Goal: Task Accomplishment & Management: Manage account settings

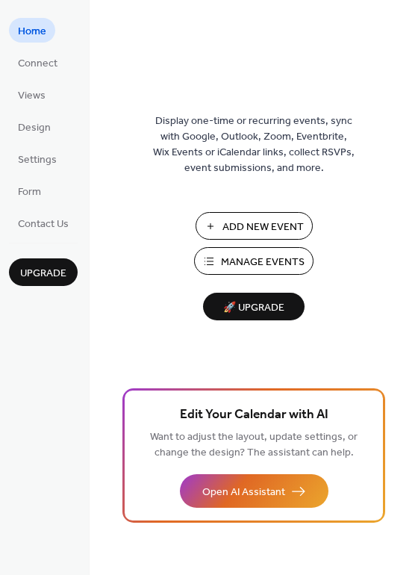
click at [232, 259] on span "Manage Events" at bounding box center [263, 263] width 84 height 16
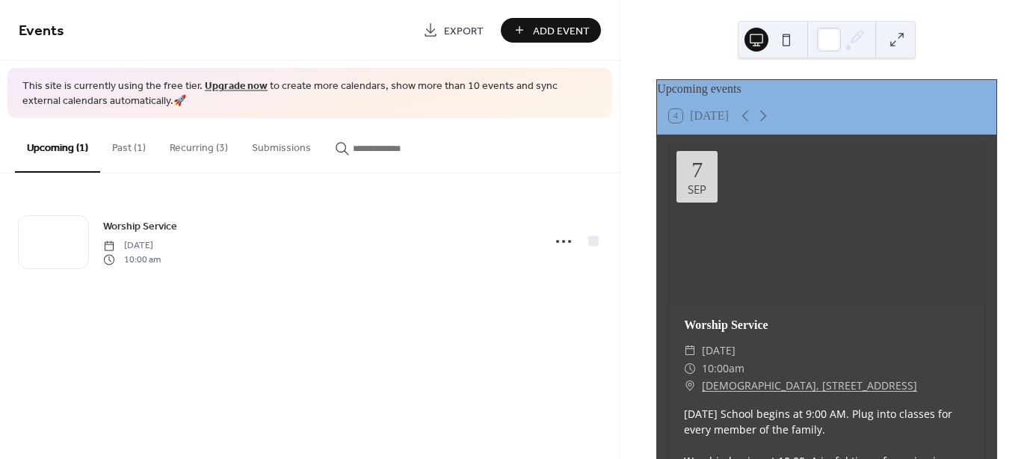
click at [205, 151] on button "Recurring (3)" at bounding box center [199, 144] width 82 height 53
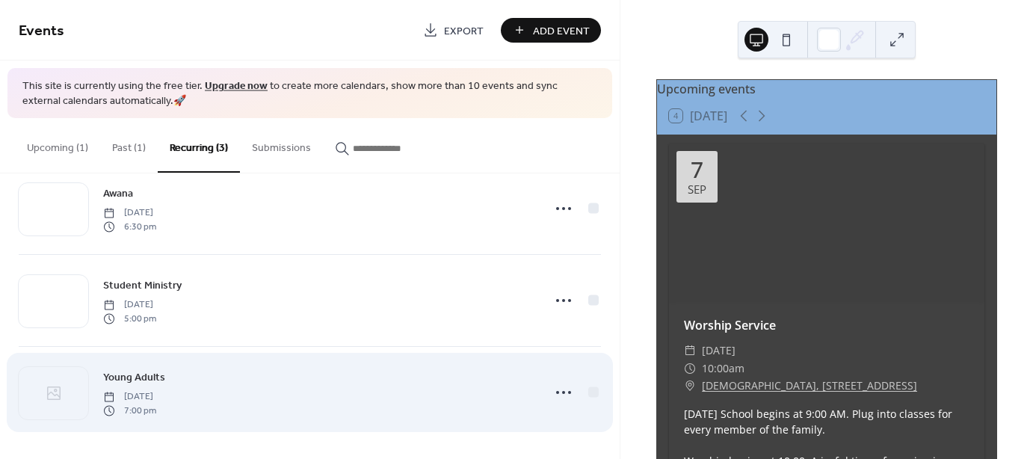
scroll to position [33, 0]
click at [149, 390] on span "Thursday, September 18, 2025" at bounding box center [129, 396] width 53 height 13
click at [552, 389] on icon at bounding box center [563, 392] width 24 height 24
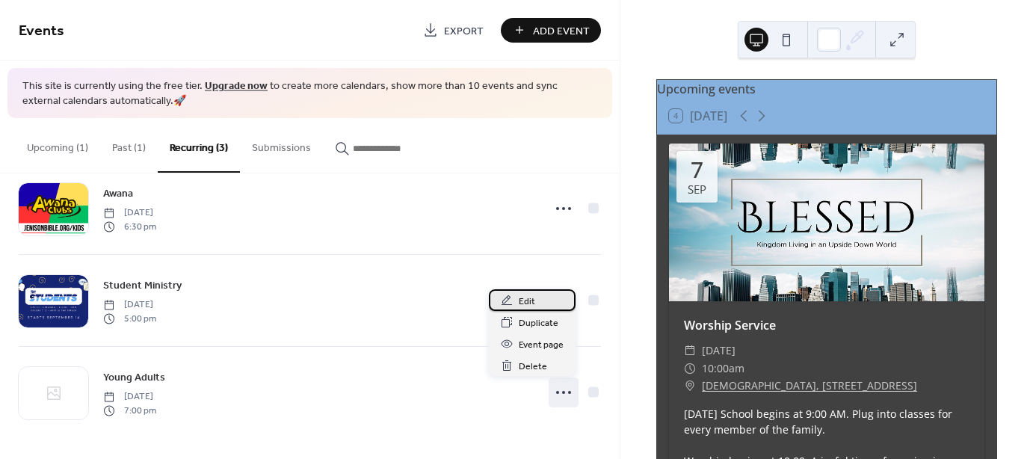
click at [531, 296] on span "Edit" at bounding box center [527, 302] width 16 height 16
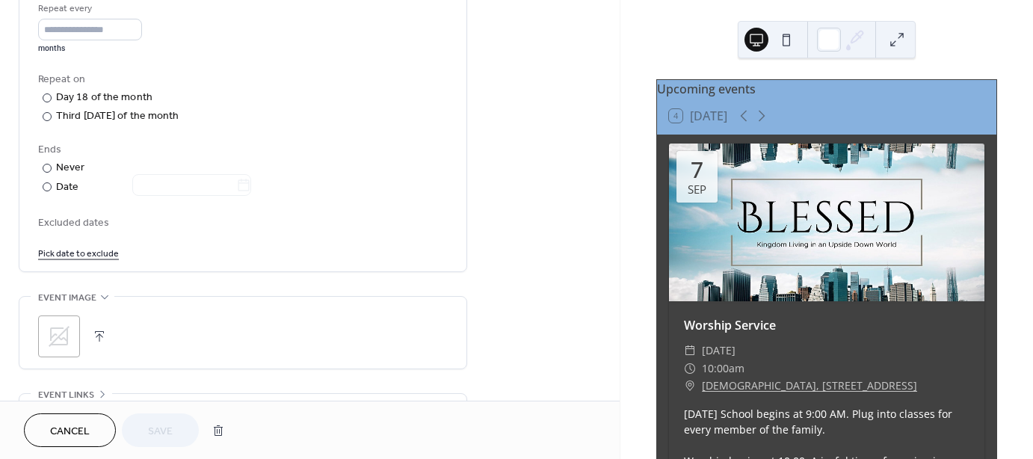
scroll to position [747, 0]
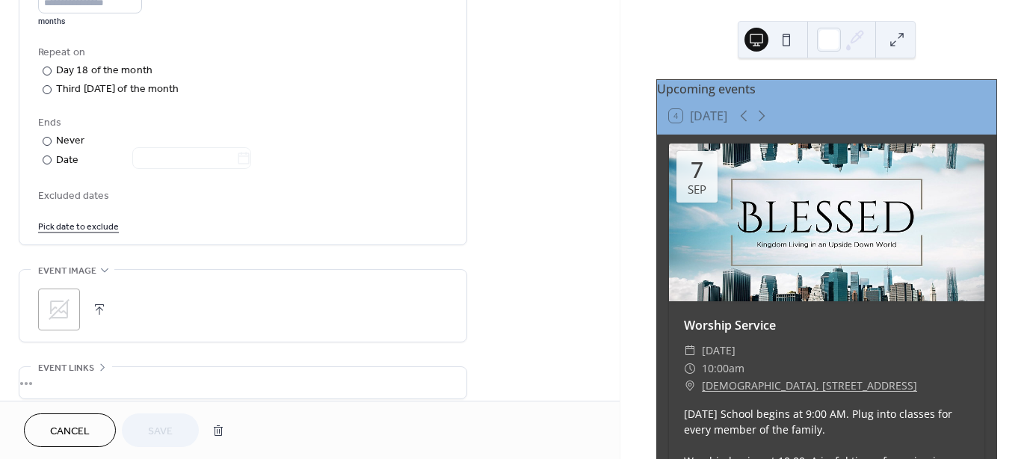
click at [63, 313] on icon at bounding box center [59, 309] width 24 height 24
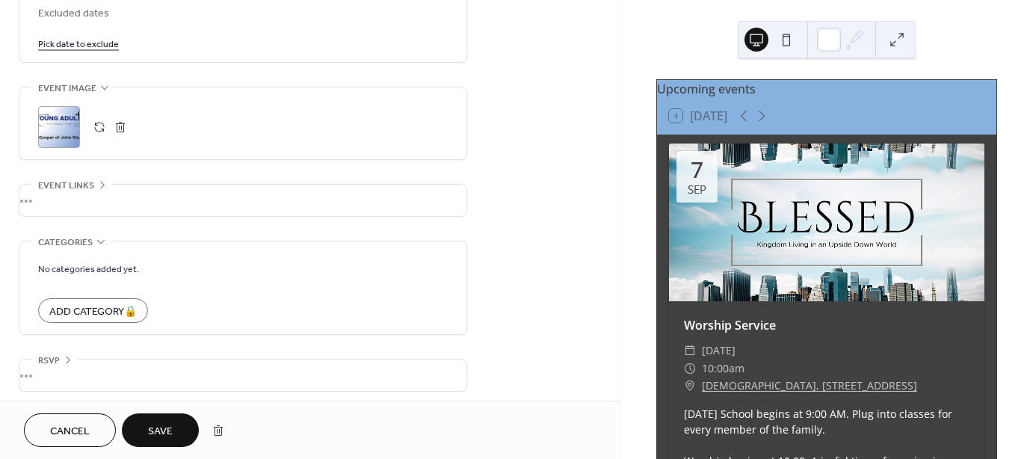
scroll to position [933, 0]
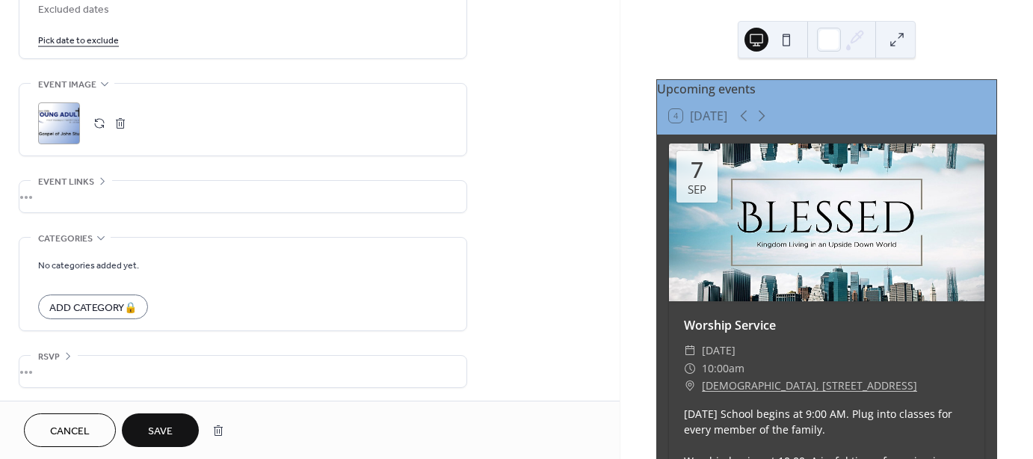
click at [170, 427] on span "Save" at bounding box center [160, 432] width 25 height 16
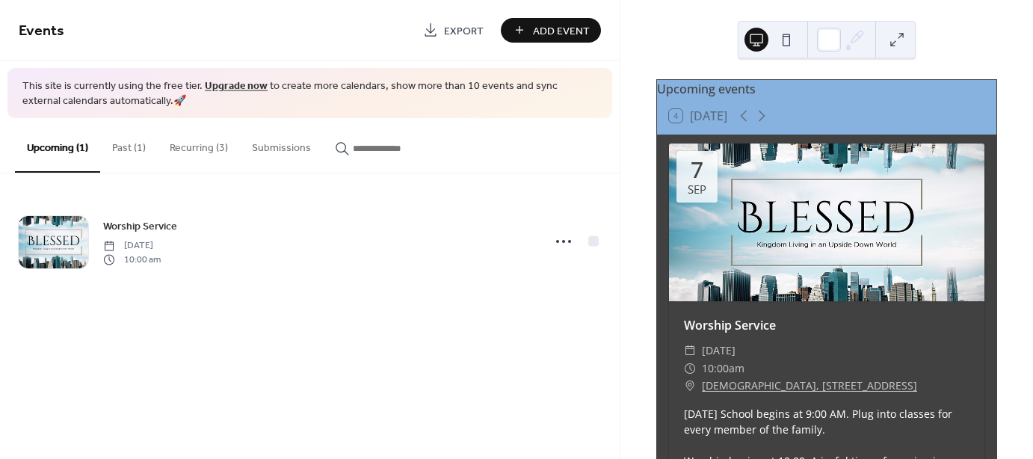
click at [194, 146] on button "Recurring (3)" at bounding box center [199, 144] width 82 height 53
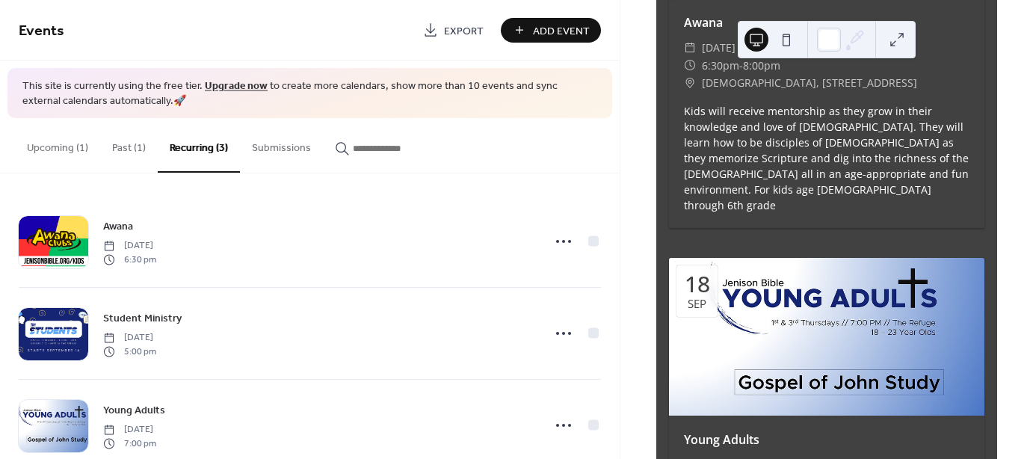
scroll to position [1494, 0]
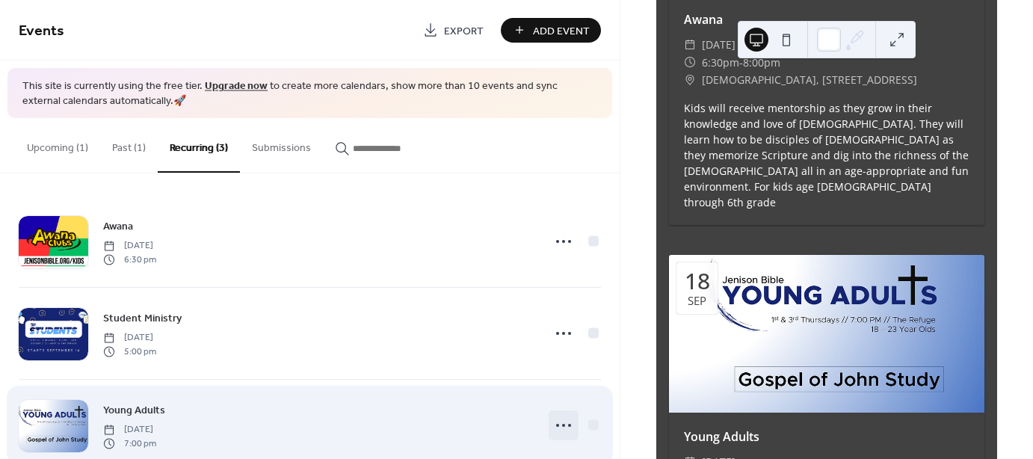
click at [557, 424] on icon at bounding box center [563, 425] width 24 height 24
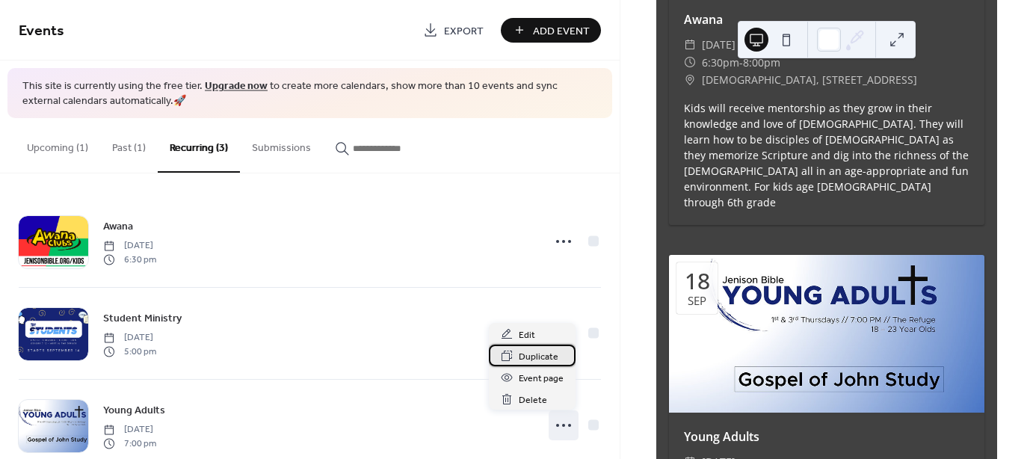
click at [545, 355] on span "Duplicate" at bounding box center [539, 357] width 40 height 16
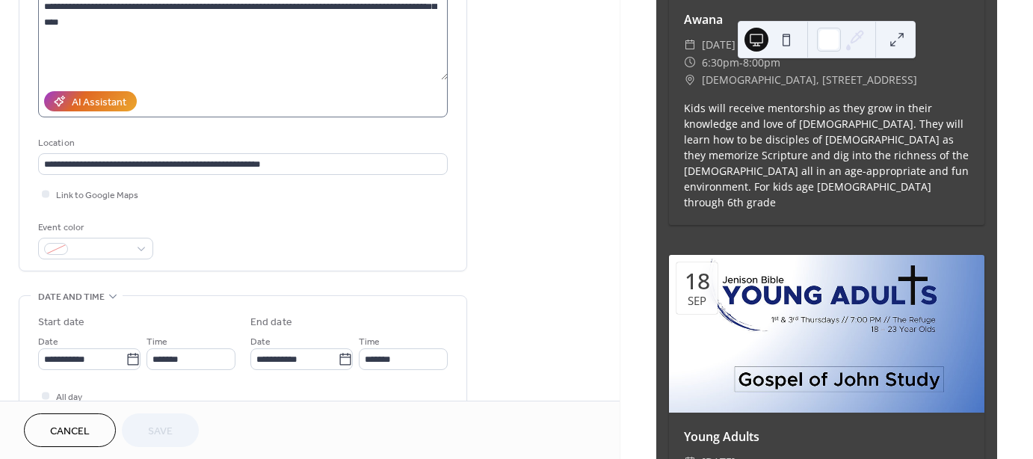
scroll to position [224, 0]
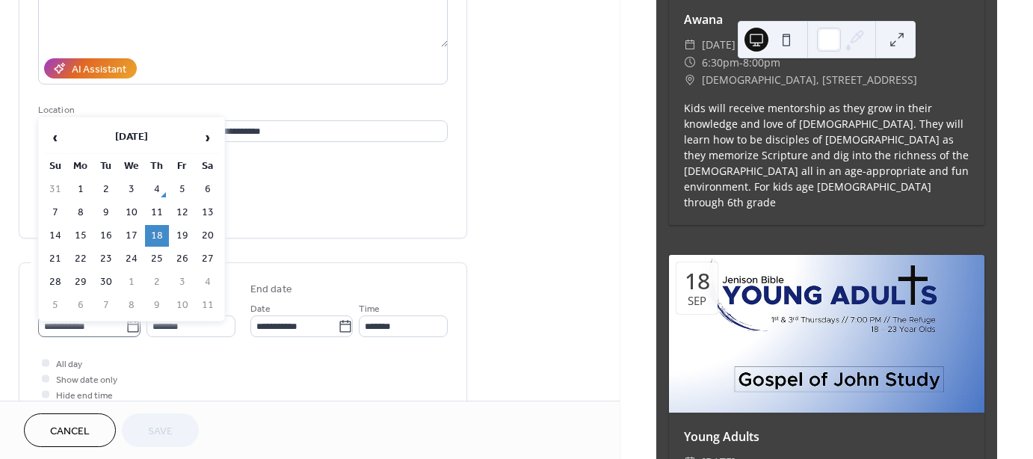
click at [134, 325] on icon at bounding box center [133, 326] width 15 height 15
click at [126, 325] on input "**********" at bounding box center [81, 326] width 87 height 22
click at [206, 138] on span "›" at bounding box center [208, 138] width 22 height 30
click at [152, 184] on td "2" at bounding box center [157, 190] width 24 height 22
type input "**********"
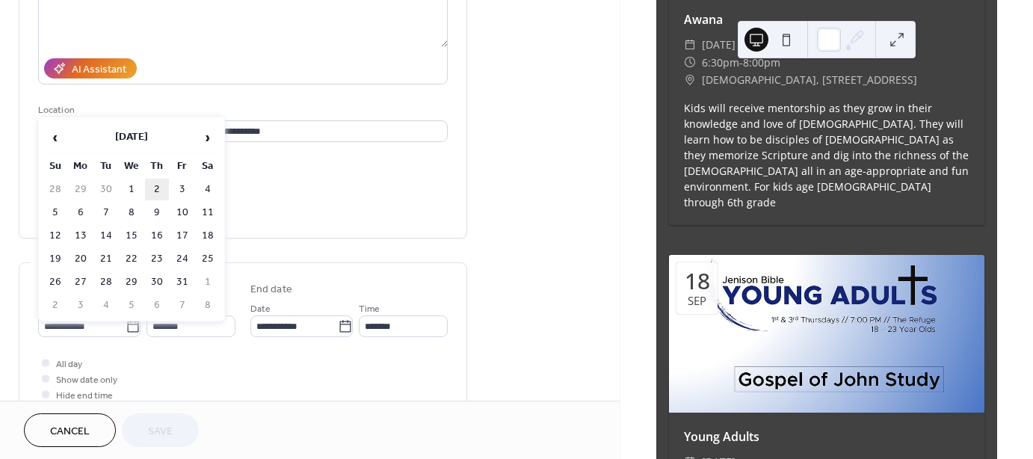
type input "**********"
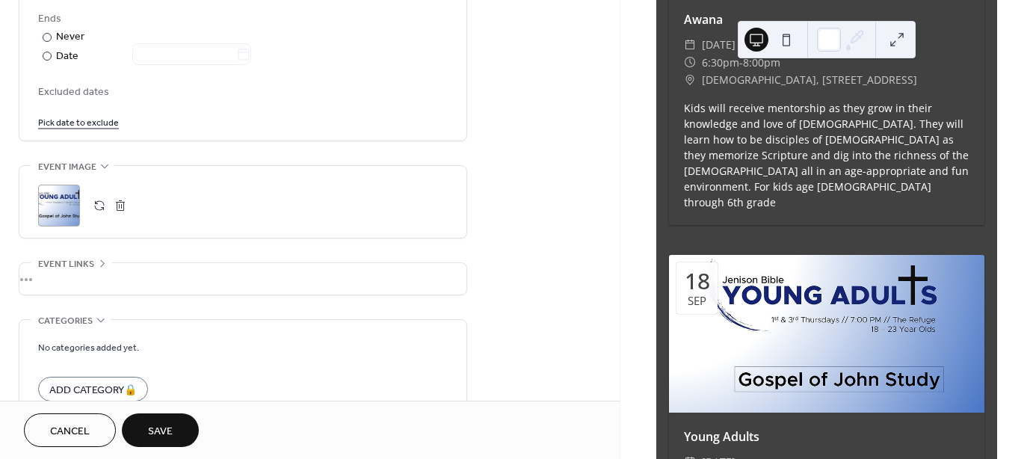
scroll to position [933, 0]
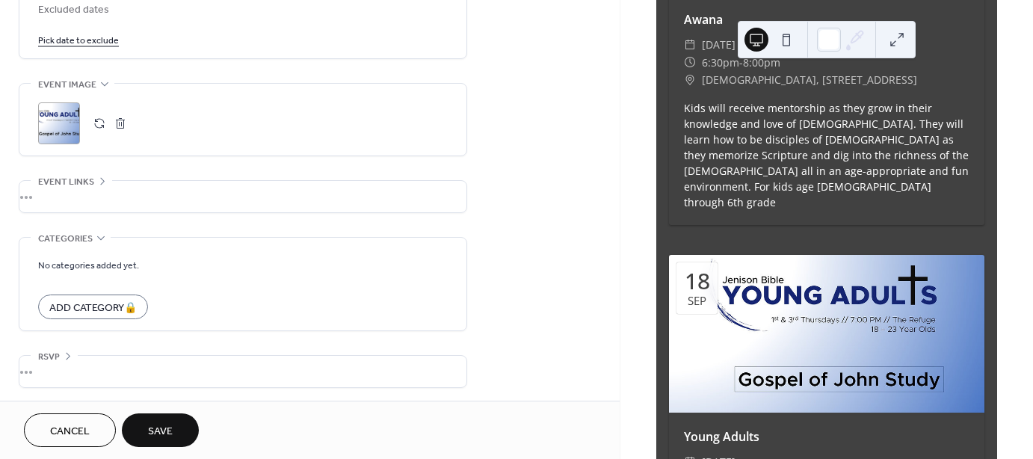
click at [173, 424] on button "Save" at bounding box center [160, 430] width 77 height 34
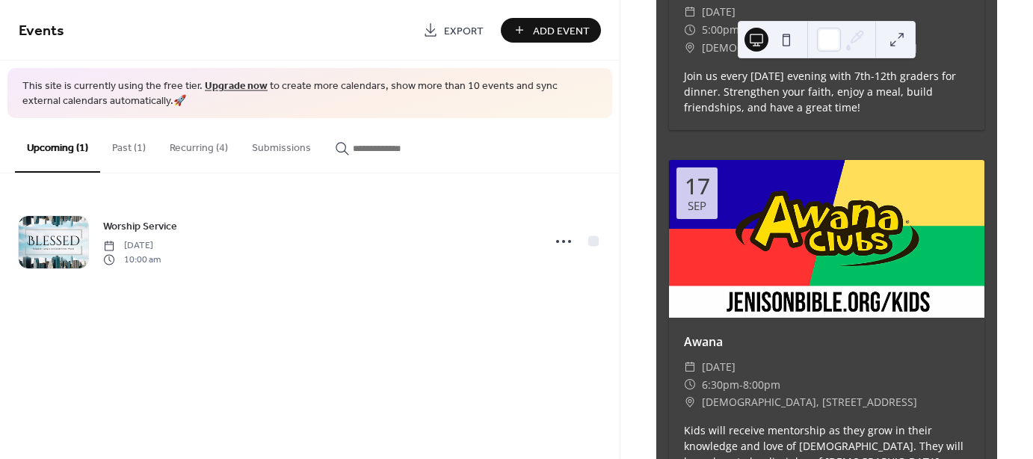
scroll to position [1195, 0]
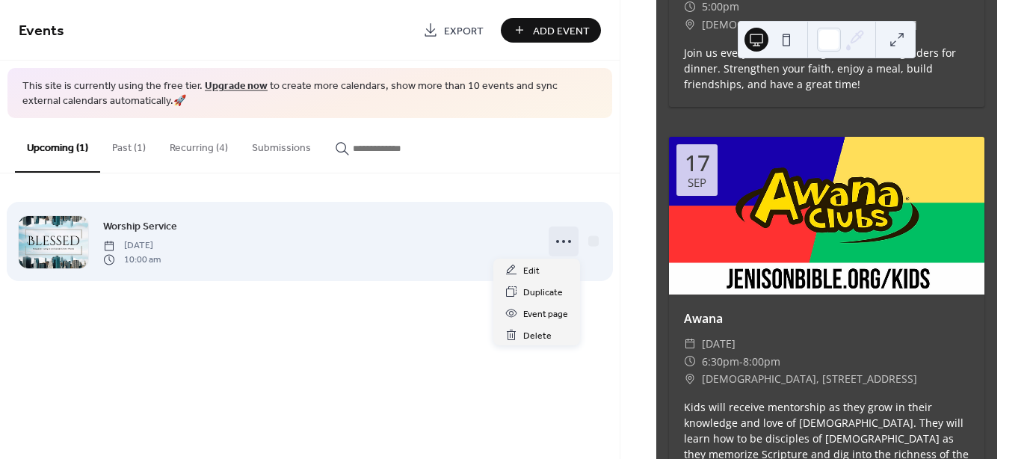
click at [562, 241] on circle at bounding box center [563, 241] width 3 height 3
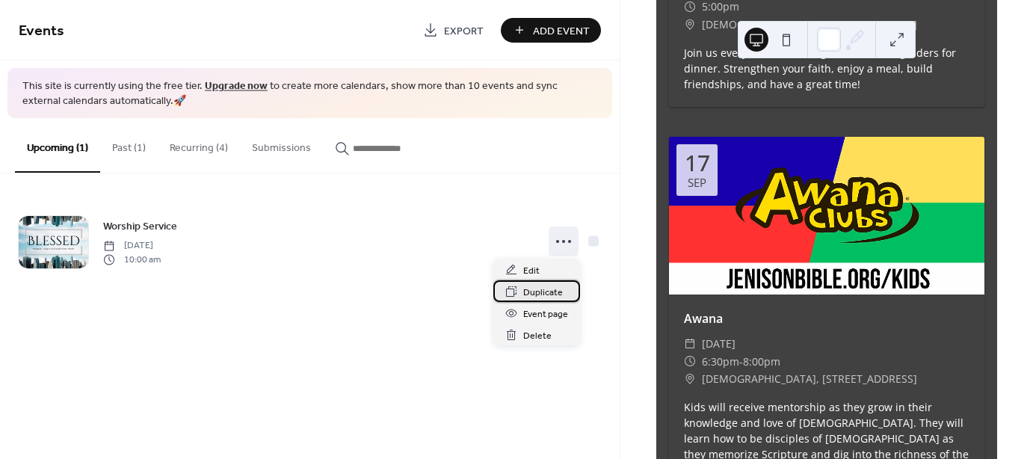
click at [535, 294] on span "Duplicate" at bounding box center [543, 293] width 40 height 16
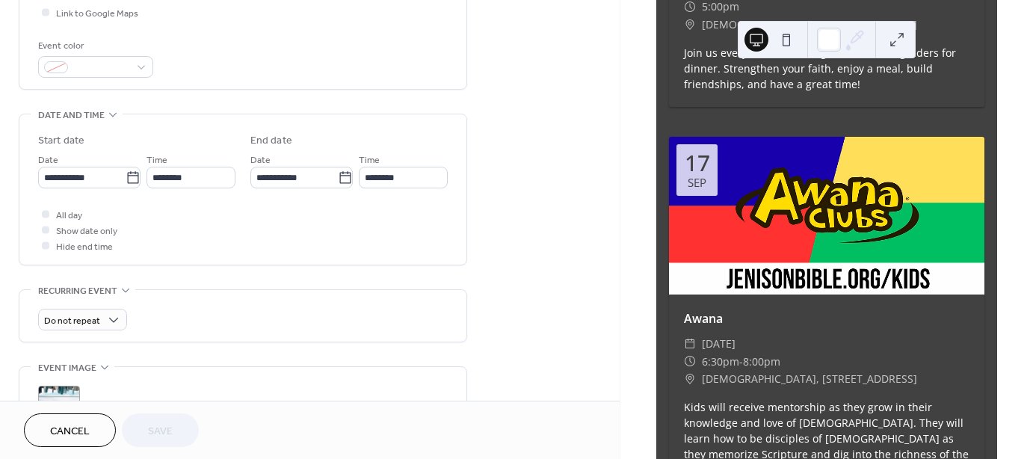
scroll to position [374, 0]
click at [126, 174] on icon at bounding box center [133, 177] width 15 height 15
click at [123, 174] on input "**********" at bounding box center [81, 177] width 87 height 22
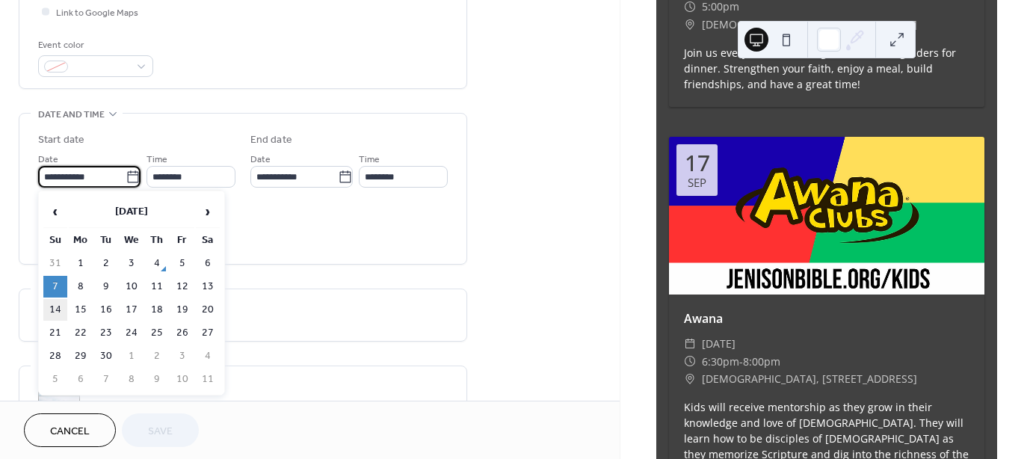
click at [52, 306] on td "14" at bounding box center [55, 310] width 24 height 22
type input "**********"
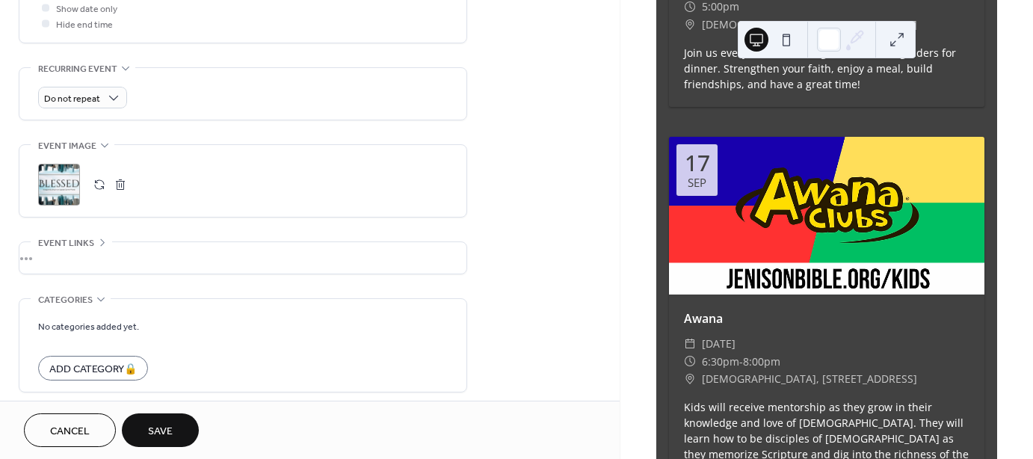
scroll to position [598, 0]
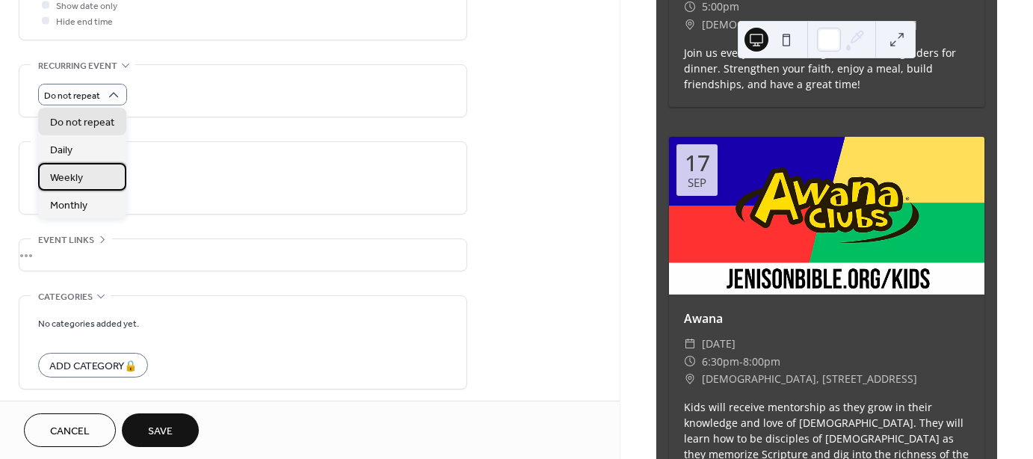
click at [75, 178] on span "Weekly" at bounding box center [66, 178] width 33 height 16
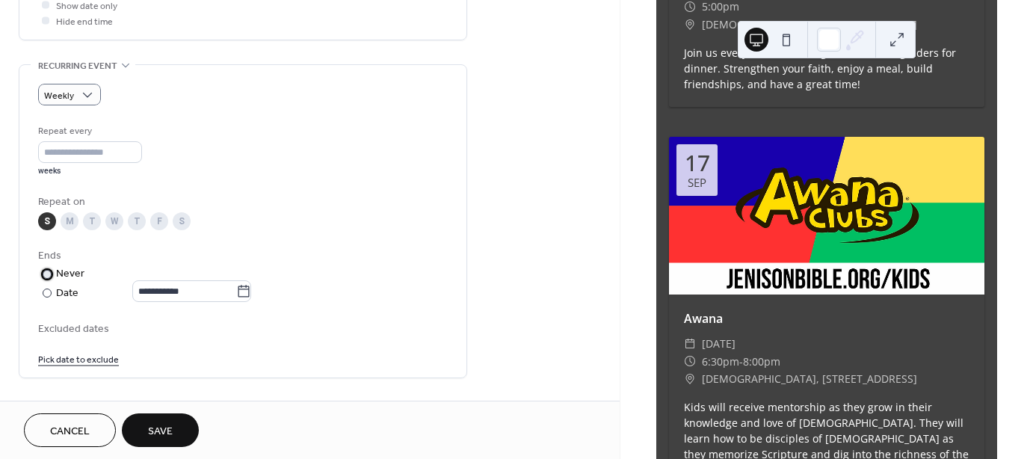
click at [72, 274] on div "Never" at bounding box center [70, 274] width 29 height 16
click at [69, 292] on div "Date" at bounding box center [153, 293] width 195 height 17
click at [250, 291] on icon at bounding box center [243, 291] width 15 height 15
click at [236, 291] on input "text" at bounding box center [184, 291] width 104 height 22
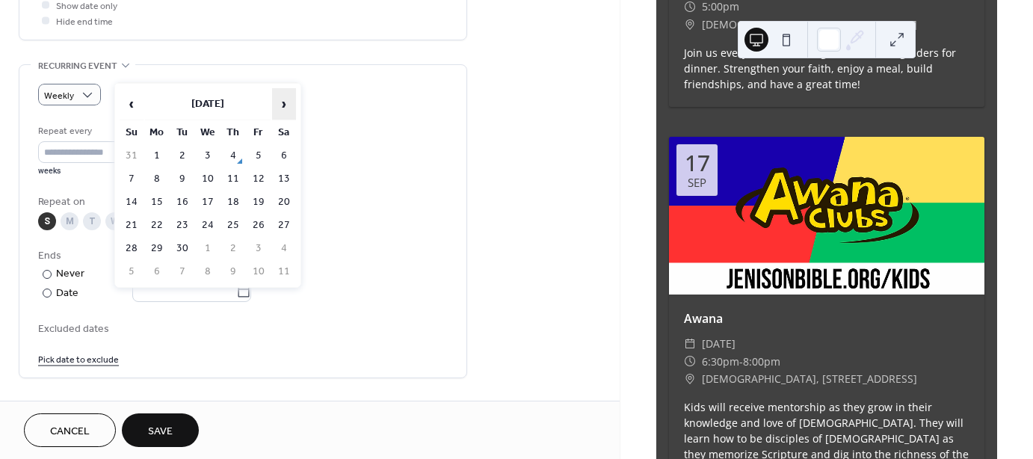
click at [284, 102] on span "›" at bounding box center [284, 104] width 22 height 30
click at [157, 173] on td "6" at bounding box center [157, 179] width 24 height 22
type input "**********"
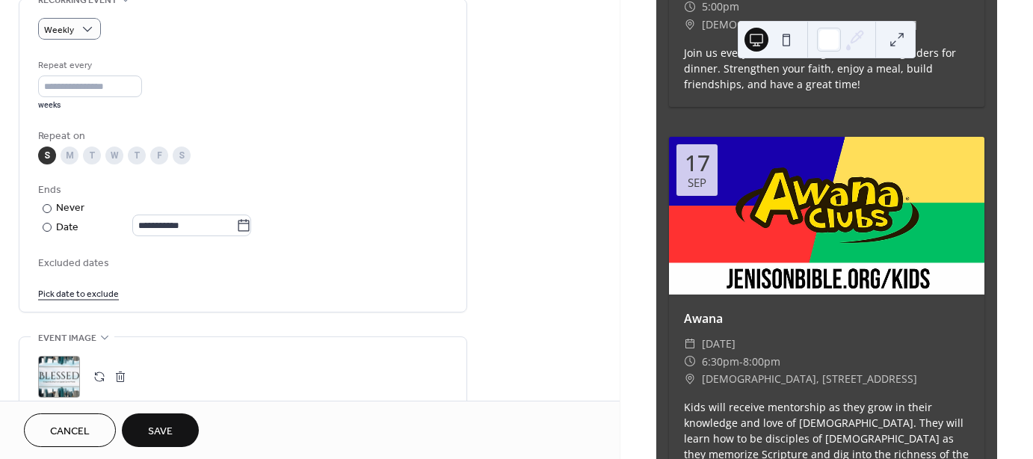
scroll to position [747, 0]
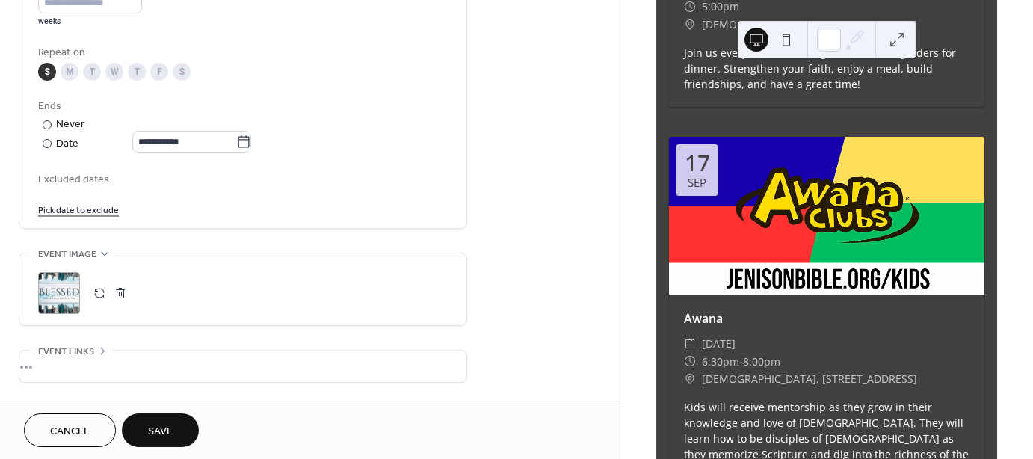
click at [120, 292] on button "button" at bounding box center [120, 292] width 21 height 21
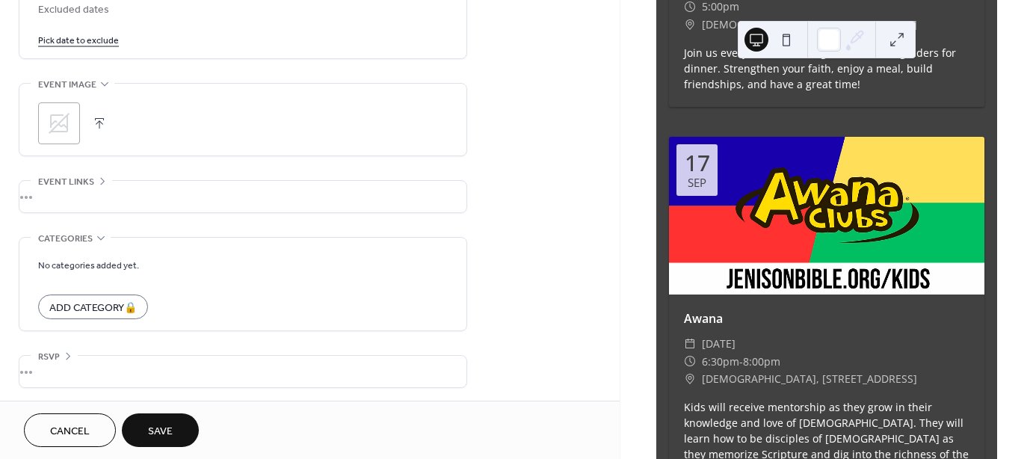
scroll to position [918, 0]
click at [167, 425] on span "Save" at bounding box center [160, 432] width 25 height 16
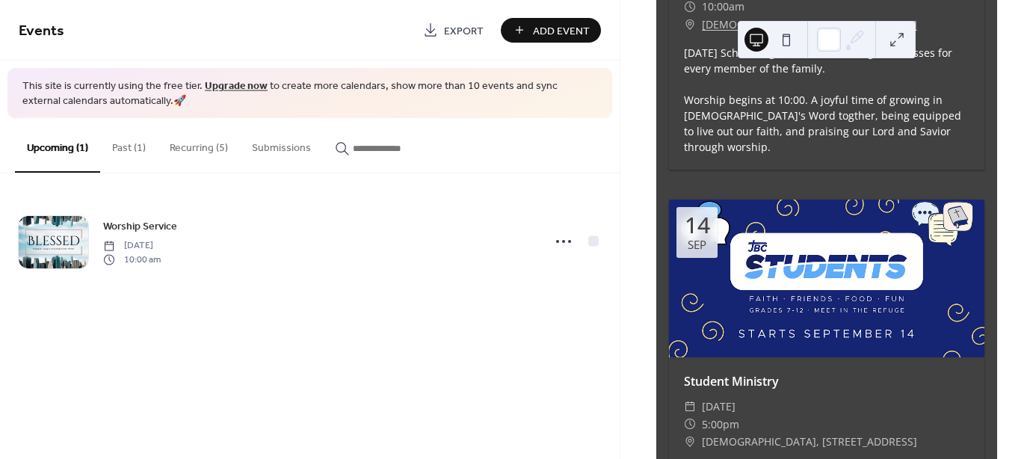
scroll to position [1594, 0]
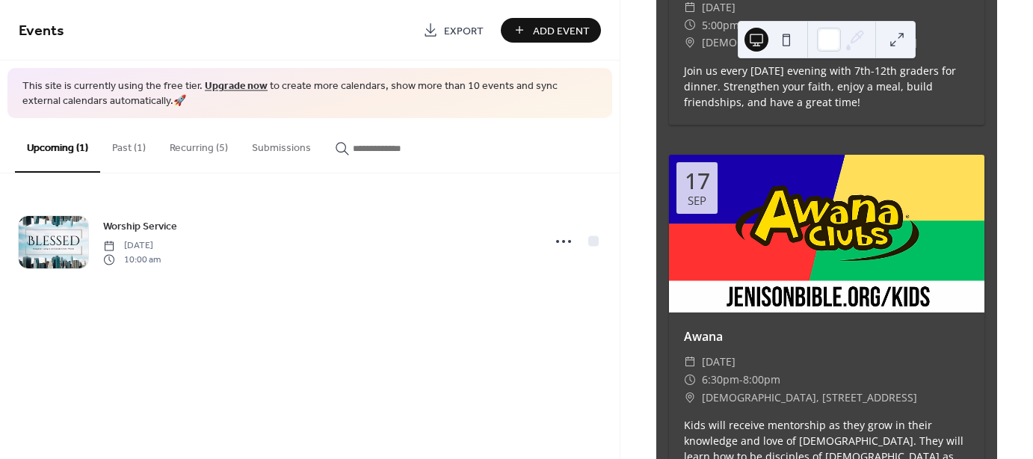
click at [117, 142] on button "Past (1)" at bounding box center [129, 144] width 58 height 53
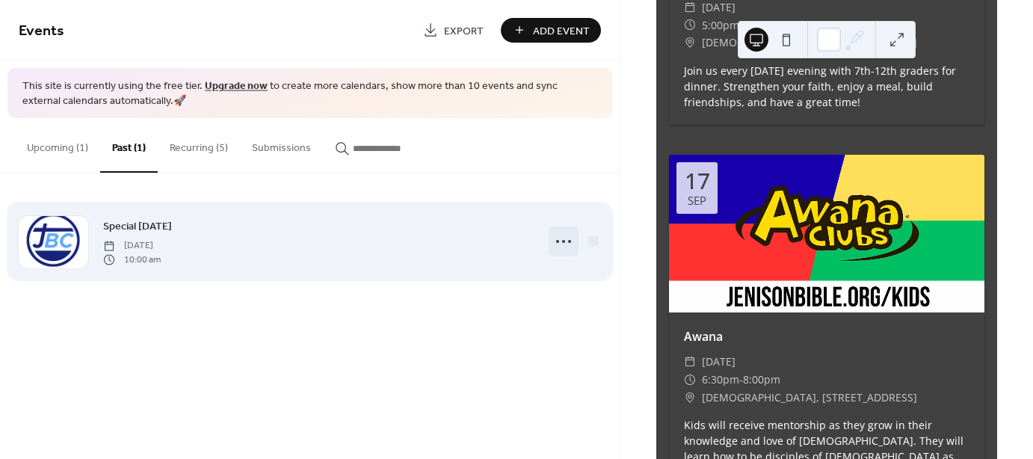
click at [559, 240] on icon at bounding box center [563, 241] width 24 height 24
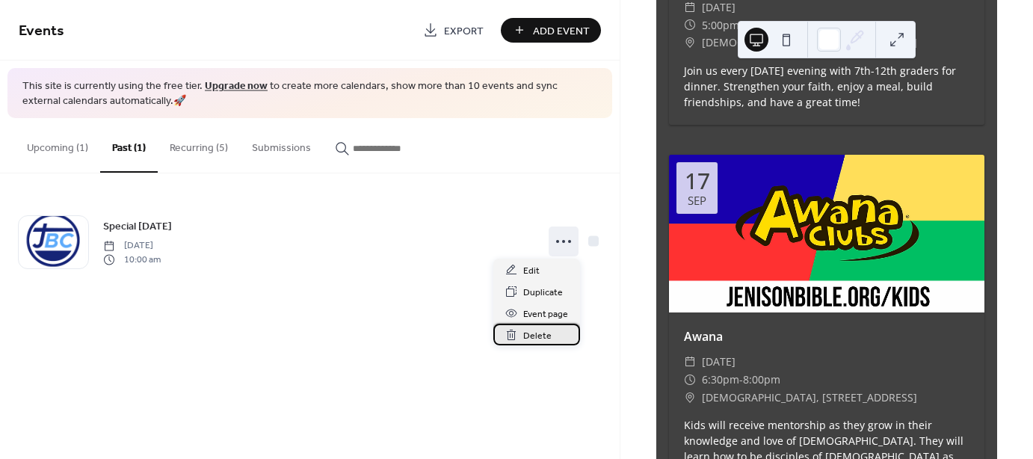
click at [534, 336] on span "Delete" at bounding box center [537, 336] width 28 height 16
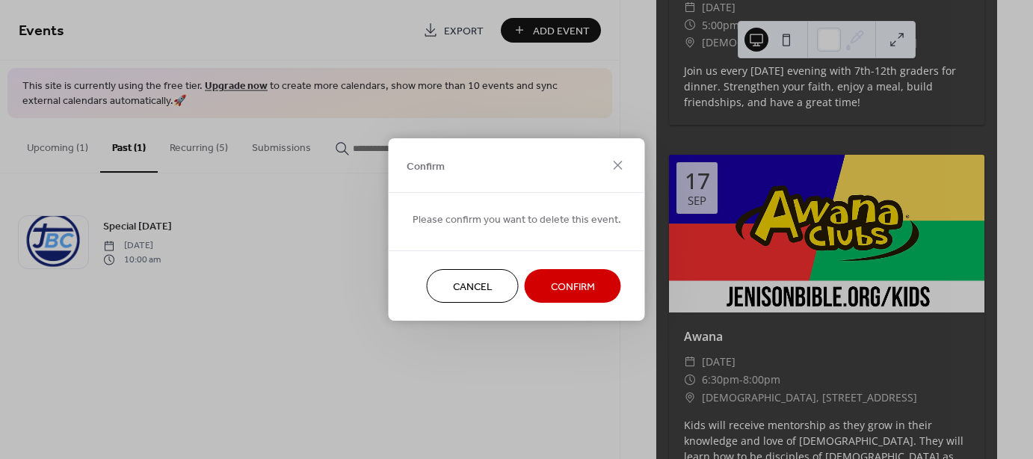
click at [555, 282] on span "Confirm" at bounding box center [573, 287] width 44 height 16
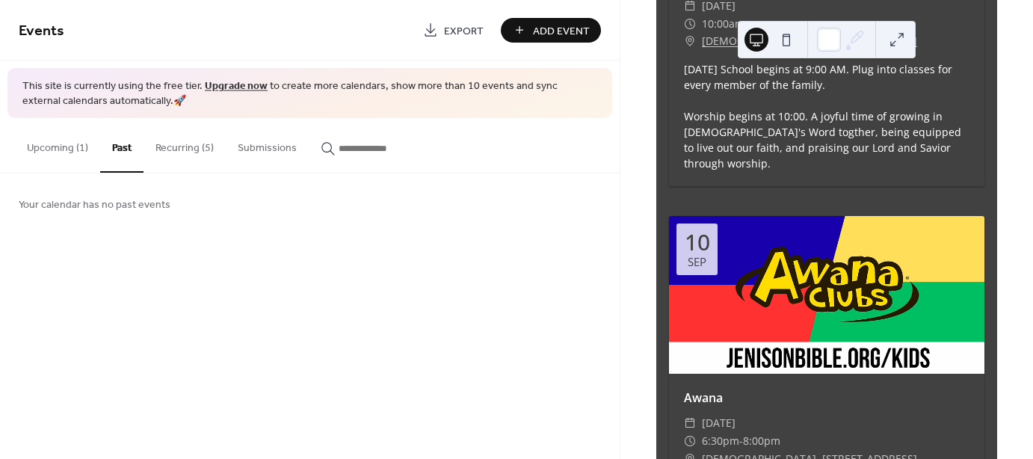
scroll to position [278, 0]
